Goal: Task Accomplishment & Management: Use online tool/utility

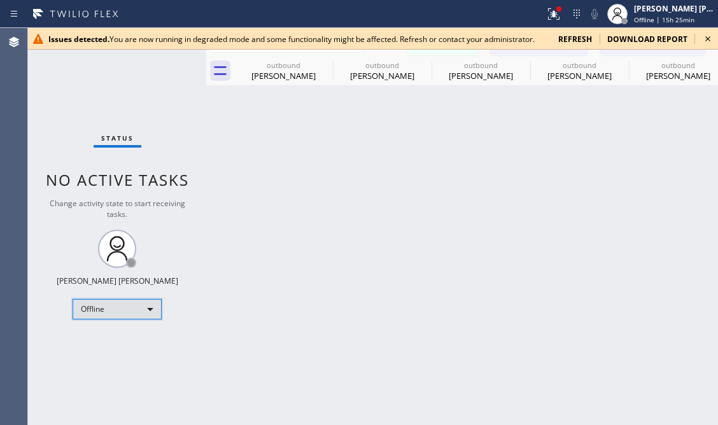
click at [147, 310] on div "Offline" at bounding box center [117, 309] width 89 height 20
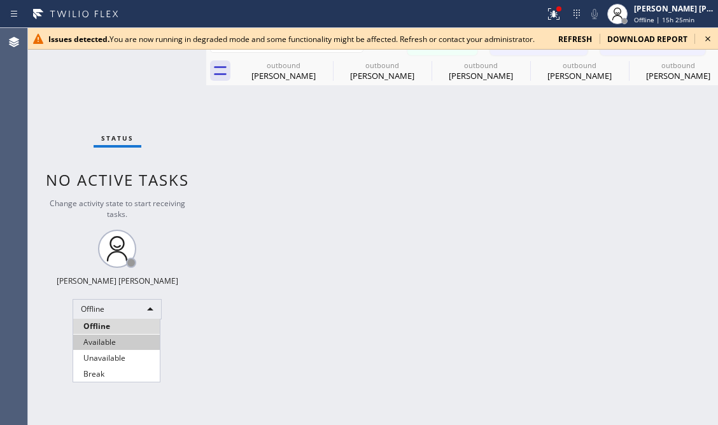
click at [111, 346] on li "Available" at bounding box center [116, 342] width 87 height 15
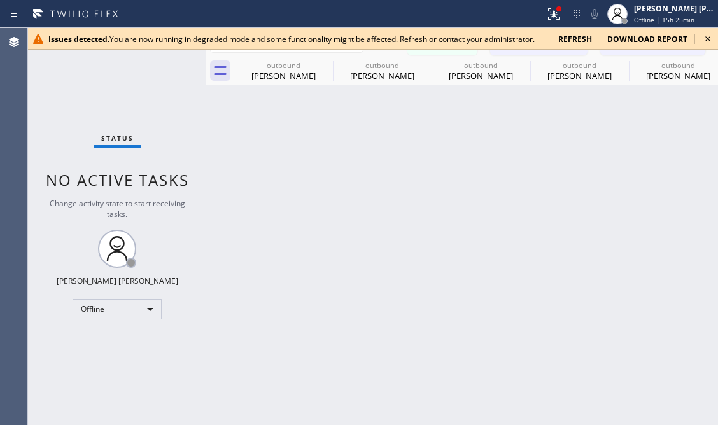
click at [637, 31] on icon at bounding box center [707, 38] width 15 height 15
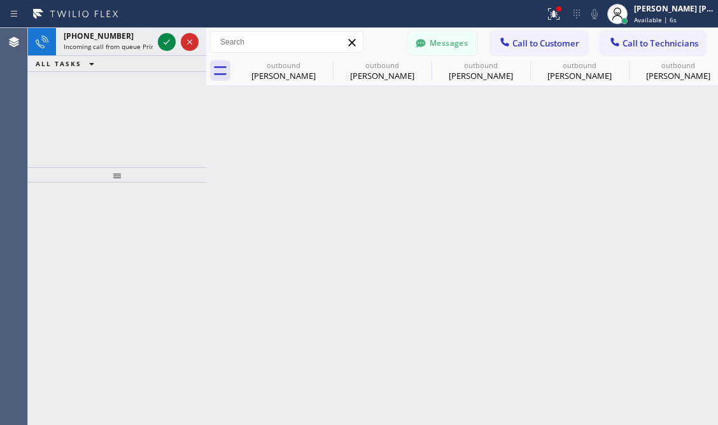
click at [86, 99] on div "+13238549058 Incoming call from queue Primary EL ALL TASKS ALL TASKS ACTIVE TAS…" at bounding box center [117, 97] width 178 height 139
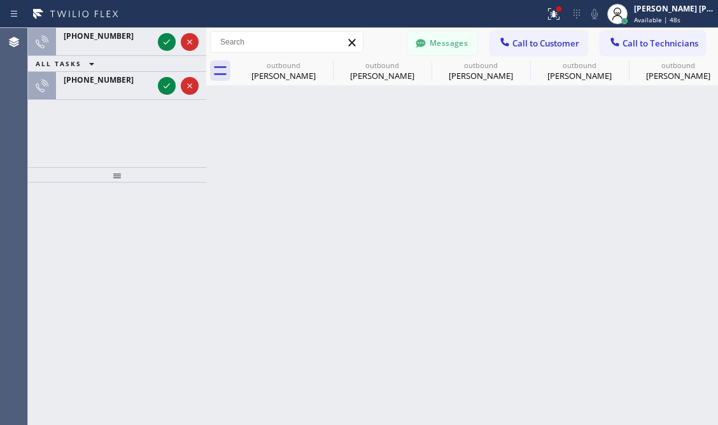
click at [384, 170] on div "Back to Dashboard Change Sender ID Customers Technicians Select a contact Outbo…" at bounding box center [462, 226] width 512 height 397
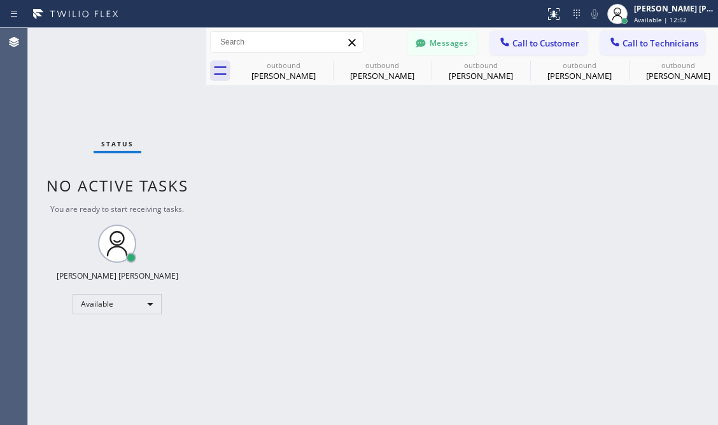
click at [56, 115] on div "Status No active tasks You are ready to start receiving tasks. [PERSON_NAME] [P…" at bounding box center [117, 226] width 178 height 397
click at [150, 286] on div "Status No active tasks You are ready to start receiving tasks. [PERSON_NAME] [P…" at bounding box center [117, 226] width 178 height 397
click at [146, 302] on div "Available" at bounding box center [117, 304] width 89 height 20
click at [106, 347] on li "Unavailable" at bounding box center [116, 353] width 87 height 15
click at [535, 50] on button "Call to Customer" at bounding box center [538, 43] width 97 height 24
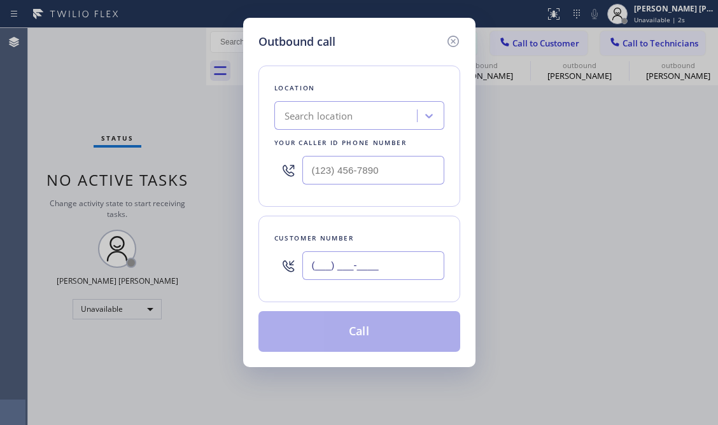
click at [348, 270] on input "(___) ___-____" at bounding box center [373, 265] width 142 height 29
paste input "347) 683-9669"
type input "[PHONE_NUMBER]"
click at [75, 80] on div "Outbound call Location Search location Your caller id phone number Customer num…" at bounding box center [359, 212] width 718 height 425
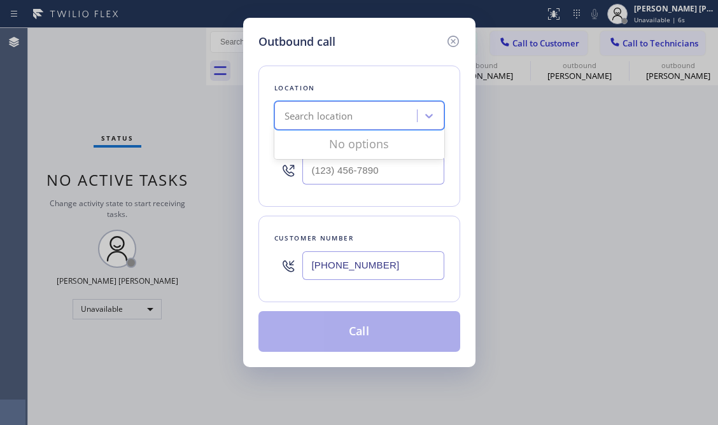
click at [387, 126] on div "Search location" at bounding box center [347, 116] width 139 height 22
paste input "5 Star Electric [GEOGRAPHIC_DATA]"
type input "5 Star Electric [GEOGRAPHIC_DATA]"
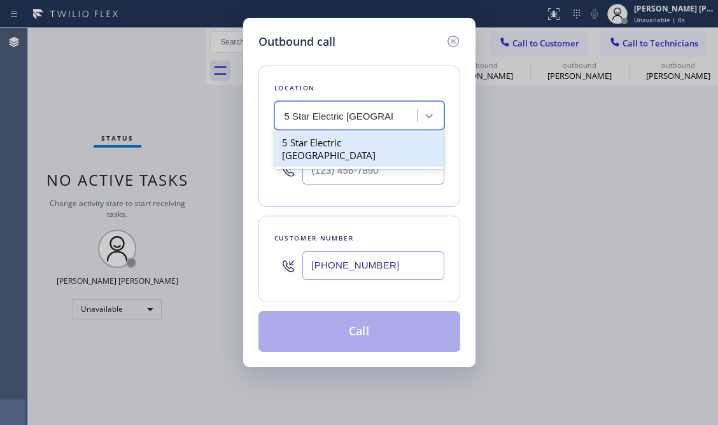
click at [367, 149] on div "5 Star Electric [GEOGRAPHIC_DATA]" at bounding box center [359, 149] width 170 height 36
type input "[PHONE_NUMBER]"
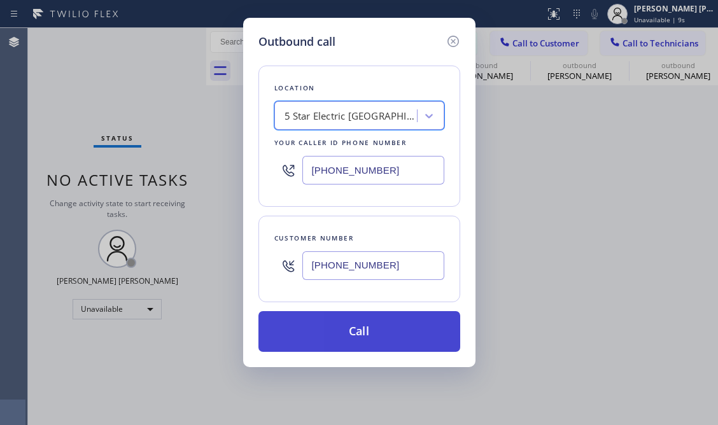
click at [392, 328] on button "Call" at bounding box center [359, 331] width 202 height 41
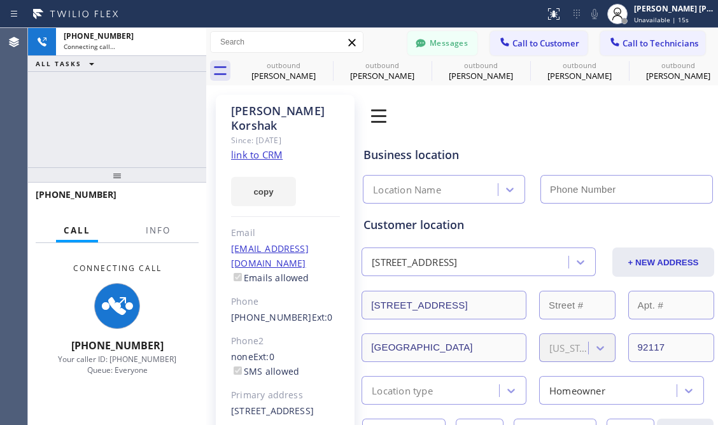
type input "[PHONE_NUMBER]"
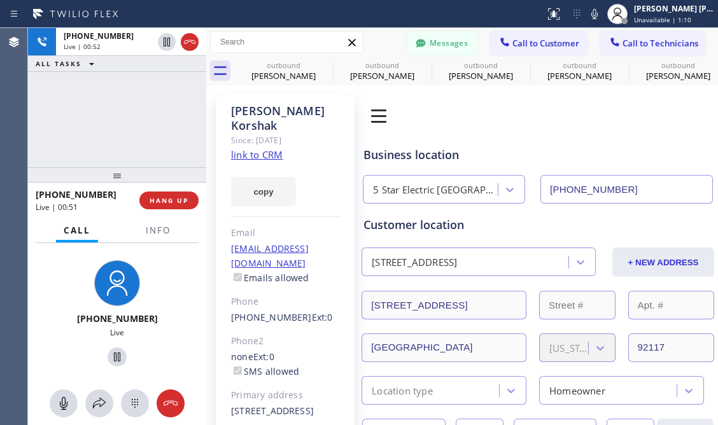
click at [63, 277] on div "[PHONE_NUMBER] Live" at bounding box center [117, 315] width 108 height 120
click at [157, 202] on span "HANG UP" at bounding box center [169, 200] width 39 height 9
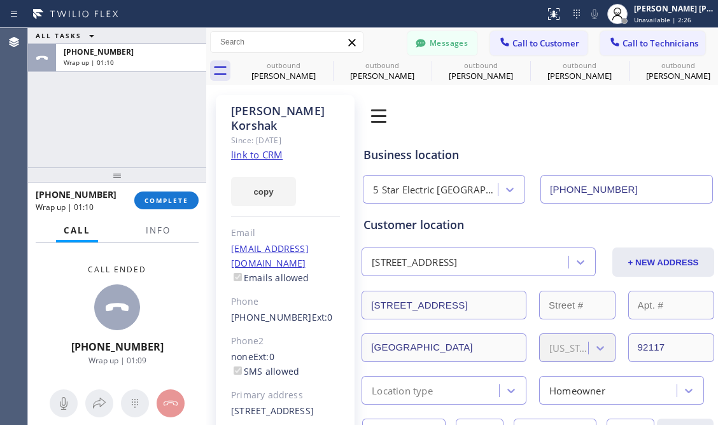
click at [55, 279] on div "Call ended [PHONE_NUMBER] Wrap up | 01:09" at bounding box center [117, 315] width 178 height 144
click at [172, 192] on button "COMPLETE" at bounding box center [166, 201] width 64 height 18
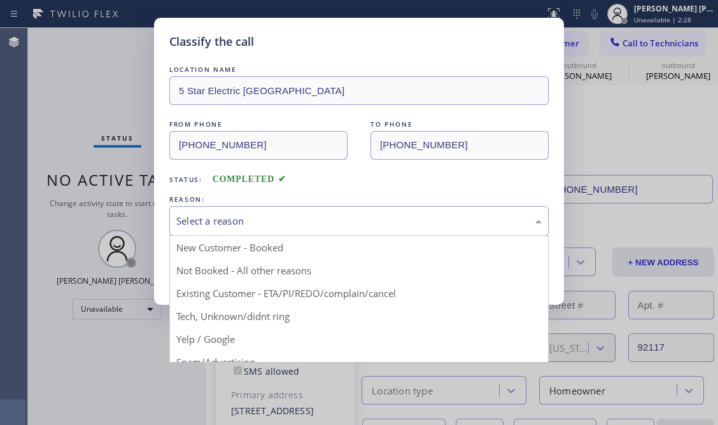
click at [228, 210] on div "Select a reason" at bounding box center [358, 221] width 379 height 30
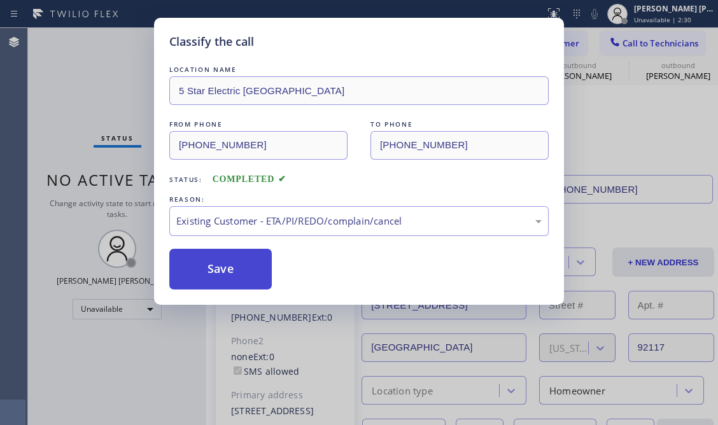
click at [223, 262] on button "Save" at bounding box center [220, 269] width 102 height 41
click at [223, 261] on button "Save" at bounding box center [220, 269] width 102 height 41
click at [237, 265] on button "Save" at bounding box center [220, 269] width 102 height 41
click at [237, 265] on div "Back to Dashboard Change Sender ID Customers Technicians [PERSON_NAME] [DATE] 0…" at bounding box center [462, 226] width 512 height 397
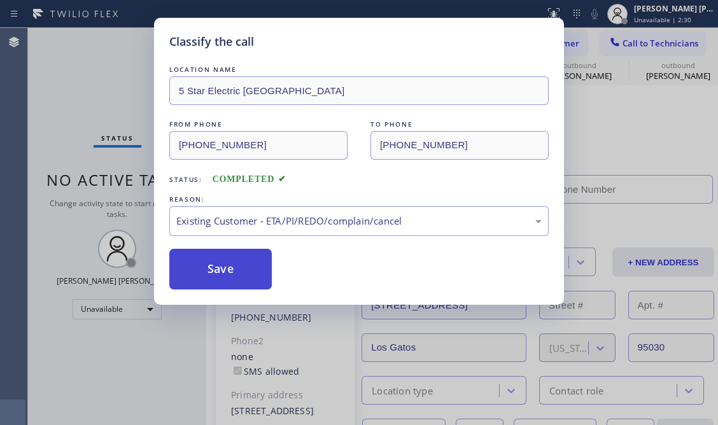
click at [237, 265] on div "Back to Dashboard Change Sender ID Customers Technicians [PERSON_NAME] [DATE] 0…" at bounding box center [462, 226] width 512 height 397
click at [192, 267] on div "Status No active tasks Change activity state to start receiving tasks. [PERSON_…" at bounding box center [117, 226] width 178 height 397
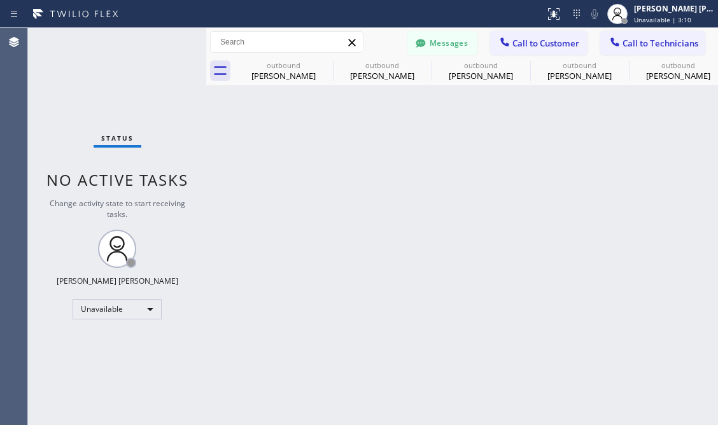
drag, startPoint x: 335, startPoint y: 269, endPoint x: 200, endPoint y: 325, distance: 146.6
click at [335, 269] on div "Back to Dashboard Change Sender ID Customers Technicians [PERSON_NAME] [DATE] 0…" at bounding box center [462, 226] width 512 height 397
click at [134, 303] on div "Unavailable" at bounding box center [117, 309] width 89 height 20
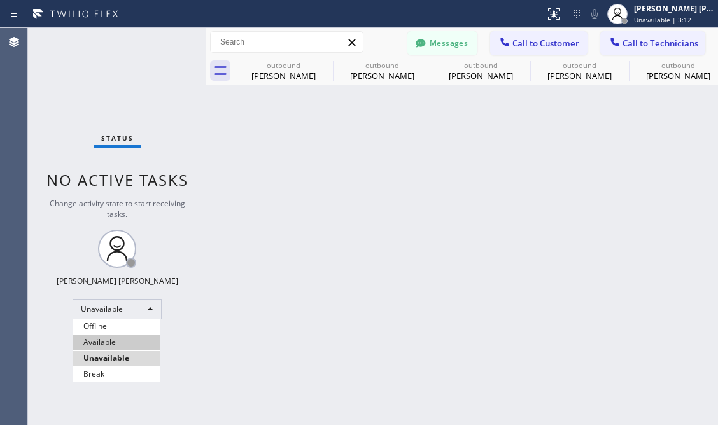
click at [114, 339] on li "Available" at bounding box center [116, 342] width 87 height 15
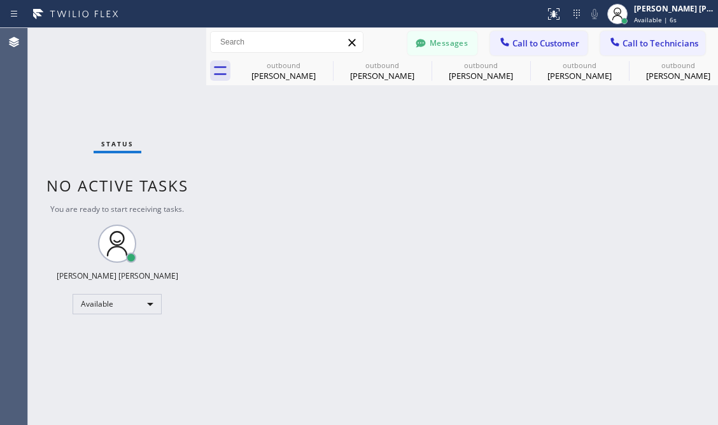
click at [47, 77] on div "Status No active tasks You are ready to start receiving tasks. [PERSON_NAME] [P…" at bounding box center [117, 226] width 178 height 397
click at [331, 260] on div "Back to Dashboard Change Sender ID Customers Technicians [PERSON_NAME] [DATE] 0…" at bounding box center [462, 226] width 512 height 397
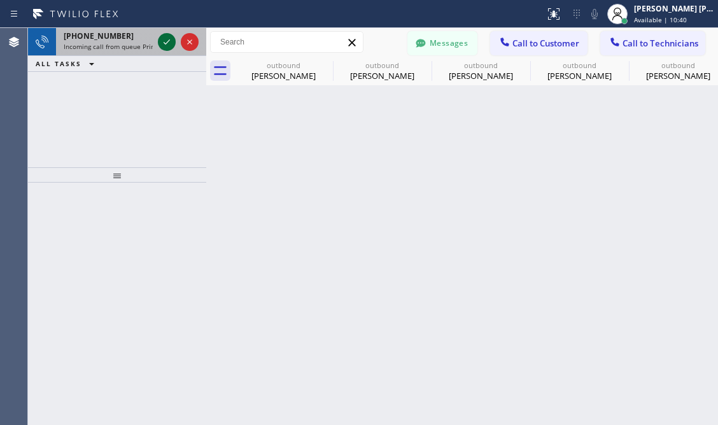
click at [162, 38] on icon at bounding box center [166, 41] width 15 height 15
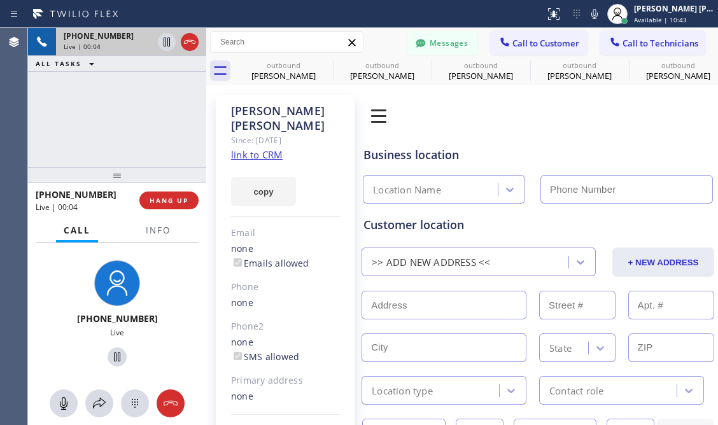
type input "[PHONE_NUMBER]"
click at [262, 148] on link "link to CRM" at bounding box center [257, 154] width 52 height 13
click at [93, 133] on div "[PHONE_NUMBER] Live | 00:54 ALL TASKS ALL TASKS ACTIVE TASKS TASKS IN WRAP UP" at bounding box center [117, 97] width 178 height 139
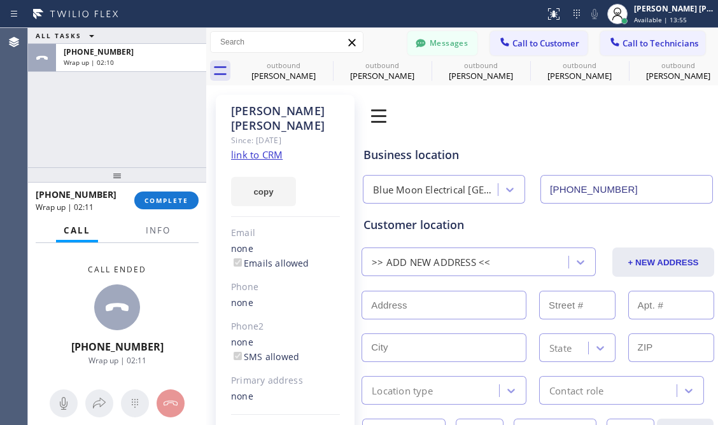
click at [39, 276] on div "Call ended [PHONE_NUMBER] Wrap up | 02:11" at bounding box center [117, 315] width 178 height 144
click at [186, 199] on span "COMPLETE" at bounding box center [166, 200] width 44 height 9
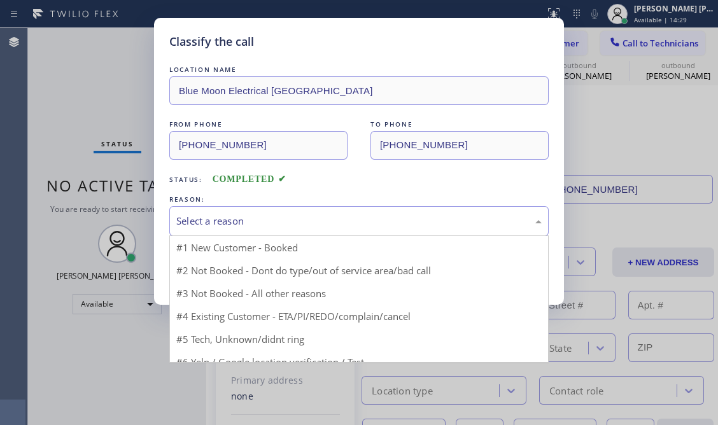
click at [243, 218] on div "Select a reason" at bounding box center [358, 221] width 365 height 15
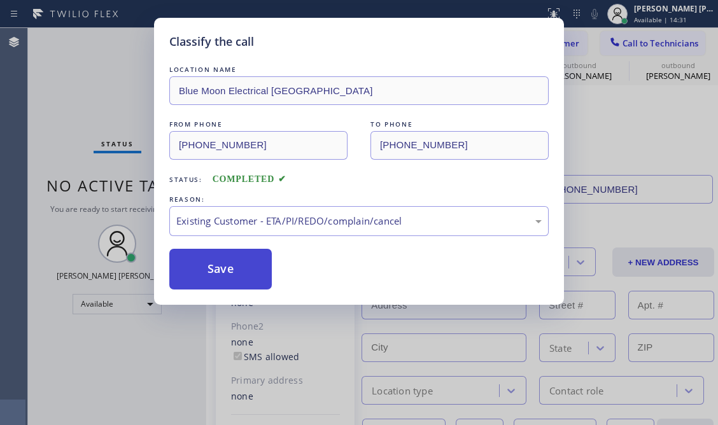
click at [220, 273] on button "Save" at bounding box center [220, 269] width 102 height 41
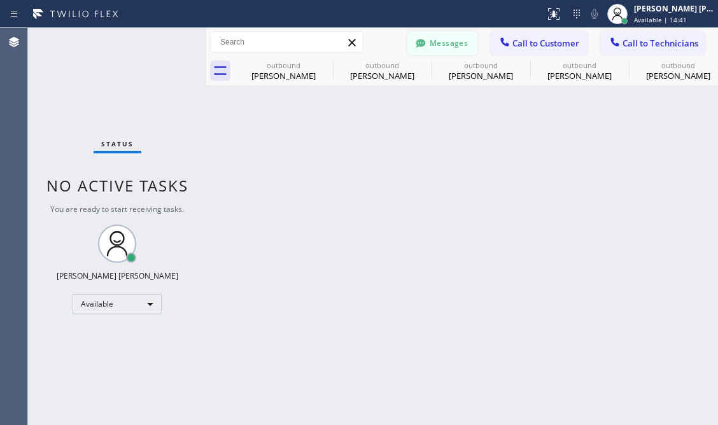
click at [471, 41] on button "Messages" at bounding box center [442, 43] width 70 height 24
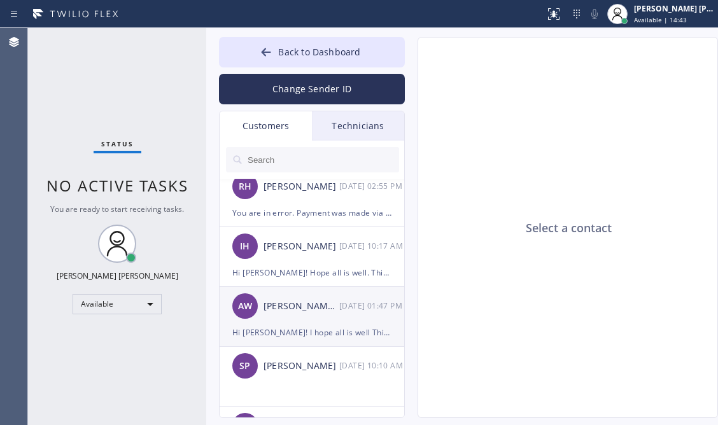
scroll to position [382, 0]
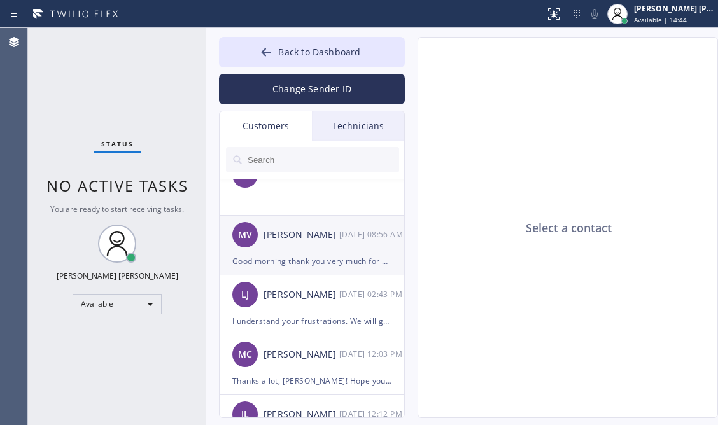
click at [300, 260] on div "Good morning thank you very much for your help I appreciate it. Have a very goo…" at bounding box center [311, 261] width 159 height 15
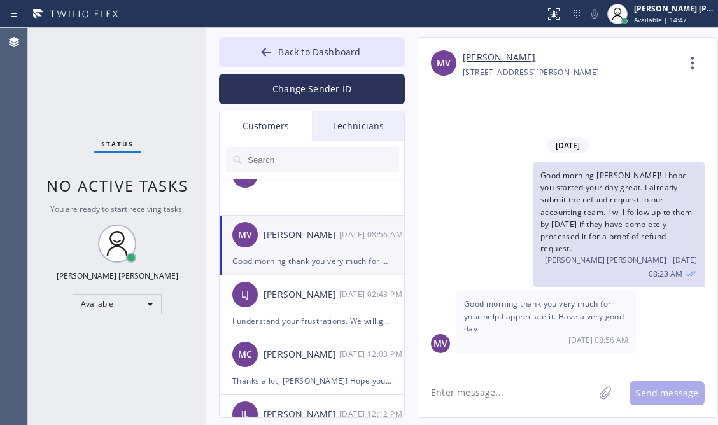
click at [460, 399] on textarea at bounding box center [506, 392] width 176 height 49
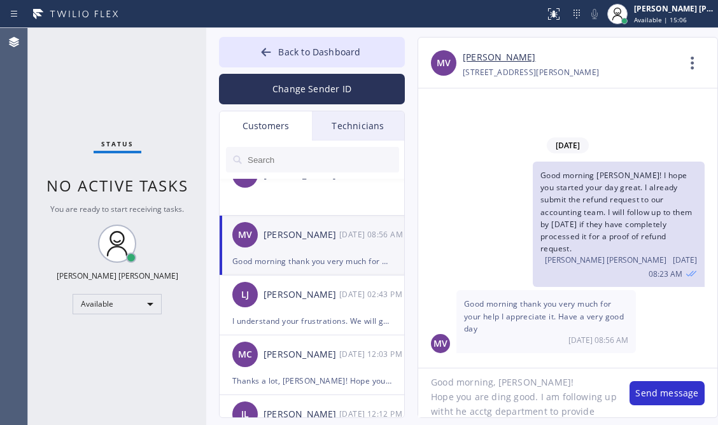
scroll to position [25, 0]
click at [91, 88] on div "Status No active tasks You are ready to start receiving tasks. [PERSON_NAME] [P…" at bounding box center [117, 226] width 178 height 397
click at [526, 408] on textarea "Good morning, [PERSON_NAME]! Hope you are ding good. I am following up witht he…" at bounding box center [517, 392] width 199 height 49
type textarea "Good morning, [PERSON_NAME]! Hope you are ding good. I am following up witht he…"
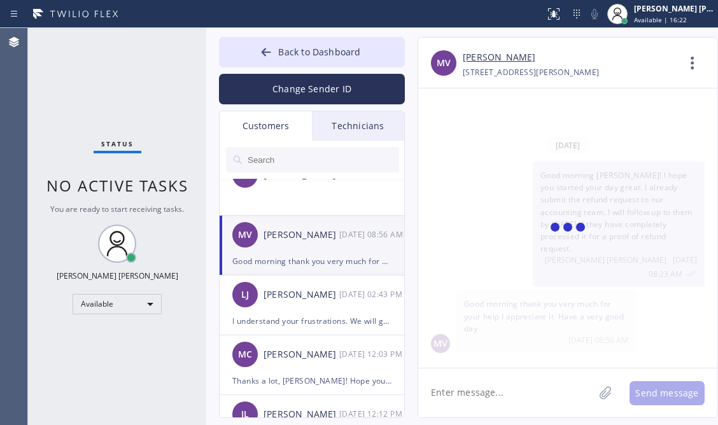
scroll to position [88, 0]
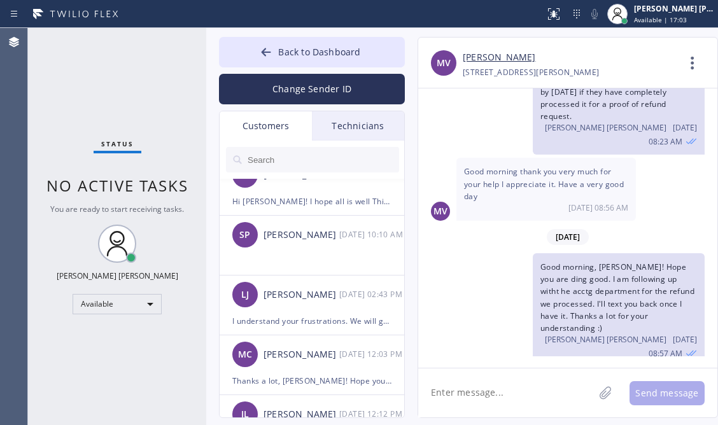
click at [41, 234] on div "Status No active tasks You are ready to start receiving tasks. [PERSON_NAME] [P…" at bounding box center [117, 226] width 178 height 397
click at [105, 393] on div "Status No active tasks You are ready to start receiving tasks. [PERSON_NAME] [P…" at bounding box center [117, 226] width 178 height 397
click at [489, 55] on link "[PERSON_NAME]" at bounding box center [499, 57] width 73 height 15
drag, startPoint x: 52, startPoint y: 223, endPoint x: 62, endPoint y: 133, distance: 90.9
click at [52, 223] on div "Status No active tasks You are ready to start receiving tasks. [PERSON_NAME] [P…" at bounding box center [117, 226] width 178 height 397
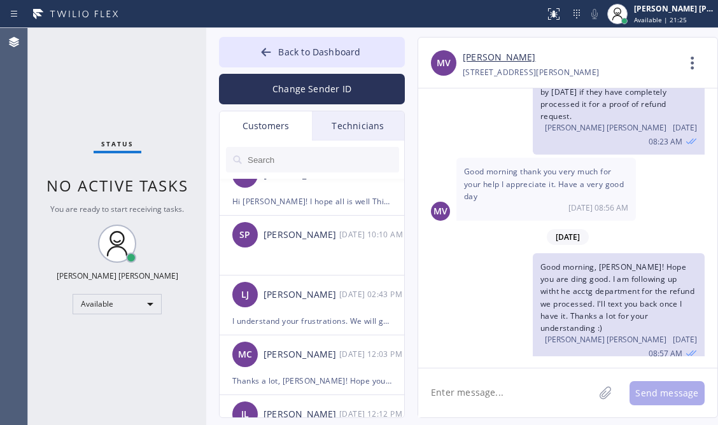
click at [503, 389] on textarea at bounding box center [506, 392] width 176 height 49
click at [46, 225] on div "Status No active tasks You are ready to start receiving tasks. [PERSON_NAME] [P…" at bounding box center [117, 226] width 178 height 397
drag, startPoint x: 68, startPoint y: 371, endPoint x: 102, endPoint y: 311, distance: 69.5
click at [69, 372] on div "Status No active tasks You are ready to start receiving tasks. [PERSON_NAME] [P…" at bounding box center [117, 226] width 178 height 397
click at [125, 291] on div "Status No active tasks You are ready to start receiving tasks. [PERSON_NAME] [P…" at bounding box center [117, 226] width 178 height 397
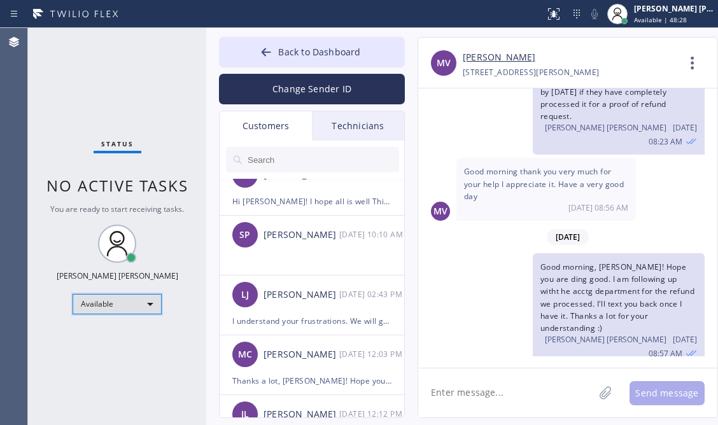
click at [125, 296] on div "Available" at bounding box center [117, 304] width 89 height 20
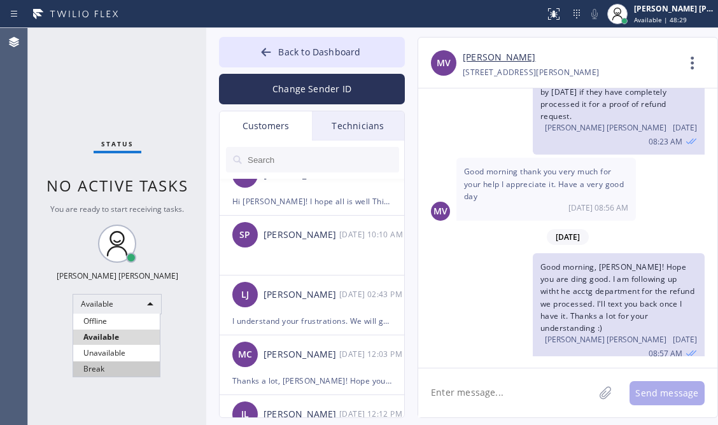
click at [108, 362] on li "Break" at bounding box center [116, 368] width 87 height 15
